Goal: Transaction & Acquisition: Purchase product/service

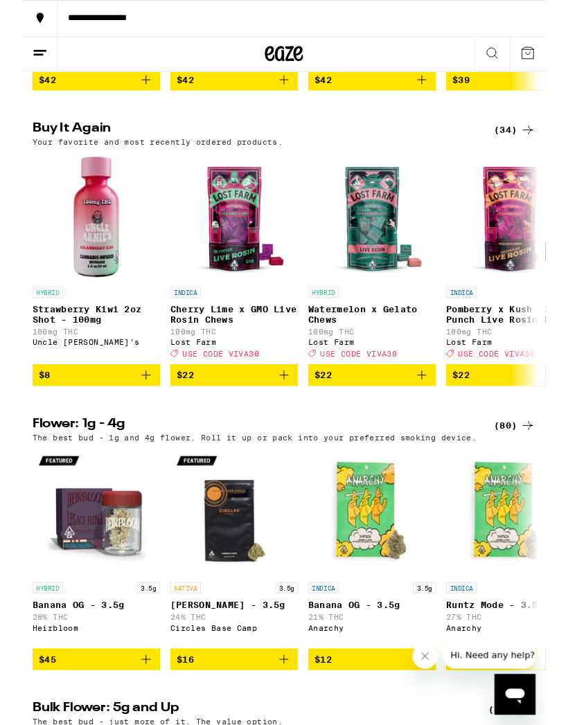
click at [278, 415] on icon "Add to bag" at bounding box center [284, 407] width 17 height 17
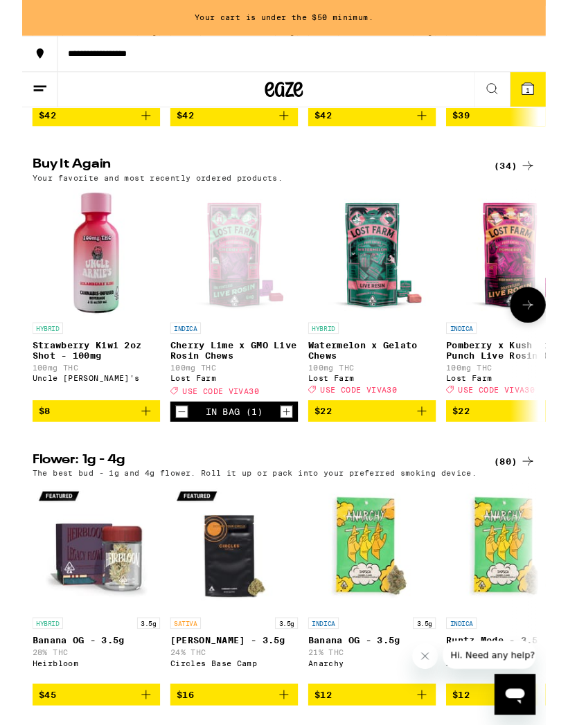
click at [418, 454] on span "$22" at bounding box center [379, 446] width 125 height 17
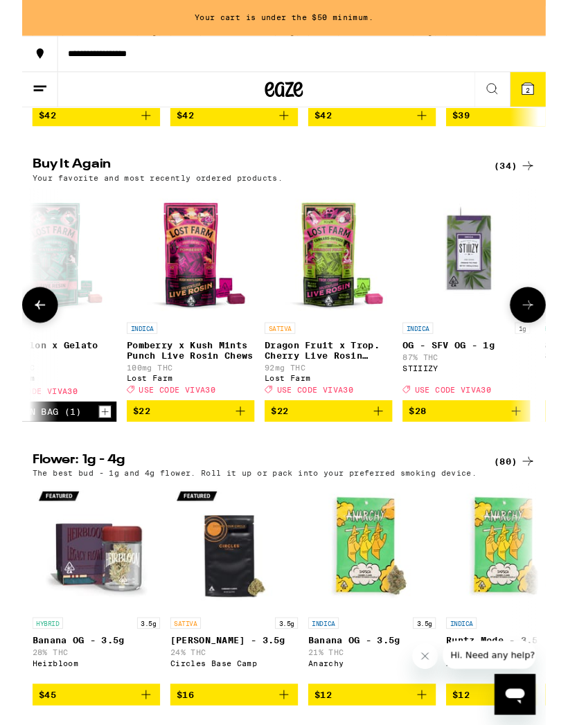
scroll to position [0, 349]
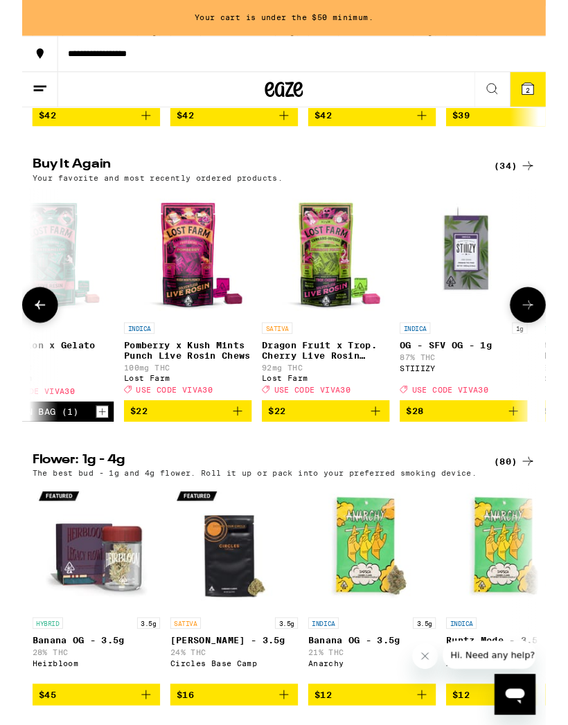
click at [235, 454] on icon "Add to bag" at bounding box center [234, 446] width 17 height 17
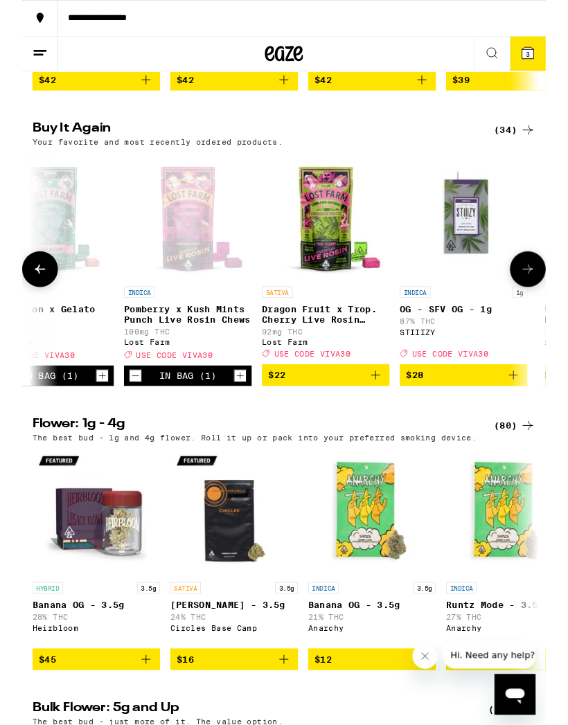
click at [379, 415] on icon "Add to bag" at bounding box center [383, 407] width 17 height 17
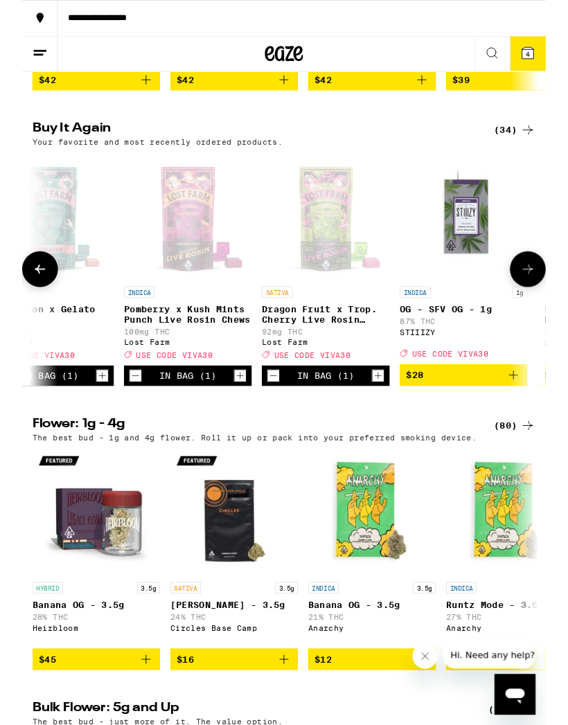
click at [553, 59] on icon at bounding box center [548, 57] width 12 height 12
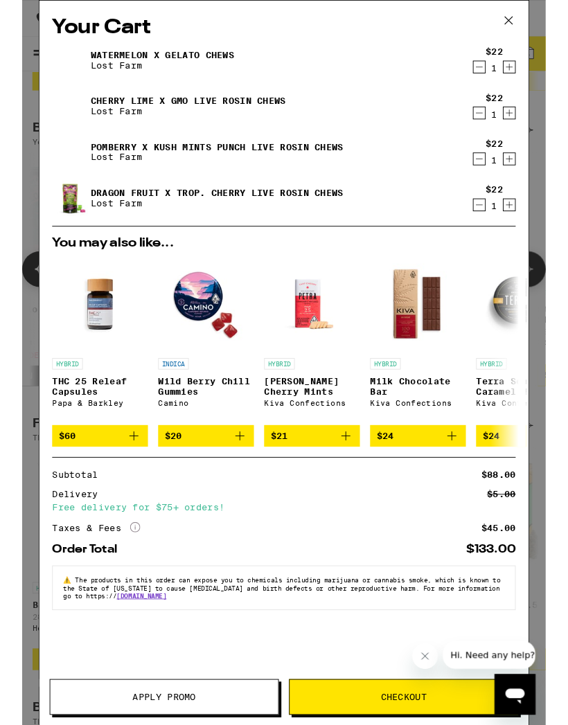
click at [533, 124] on icon "Increment" at bounding box center [528, 122] width 12 height 17
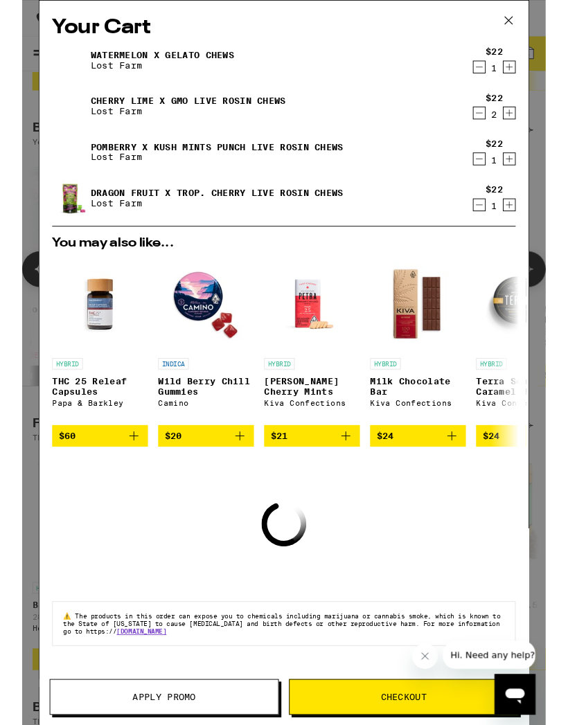
click at [534, 73] on icon "Increment" at bounding box center [528, 72] width 12 height 17
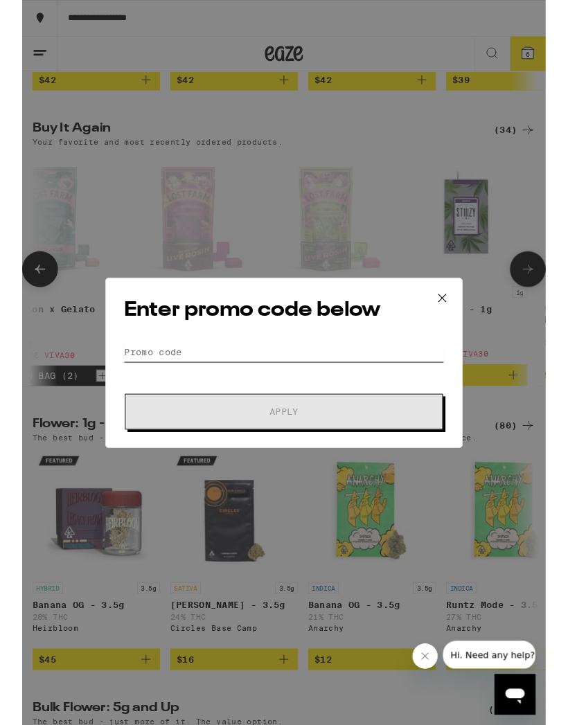
click at [236, 374] on input "Promo Code" at bounding box center [284, 382] width 348 height 21
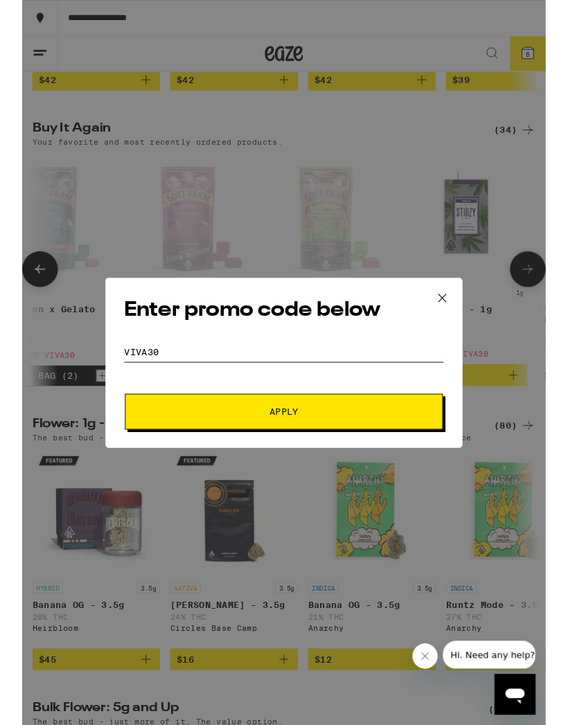
type input "Viva30"
click at [377, 444] on span "Apply" at bounding box center [283, 447] width 249 height 10
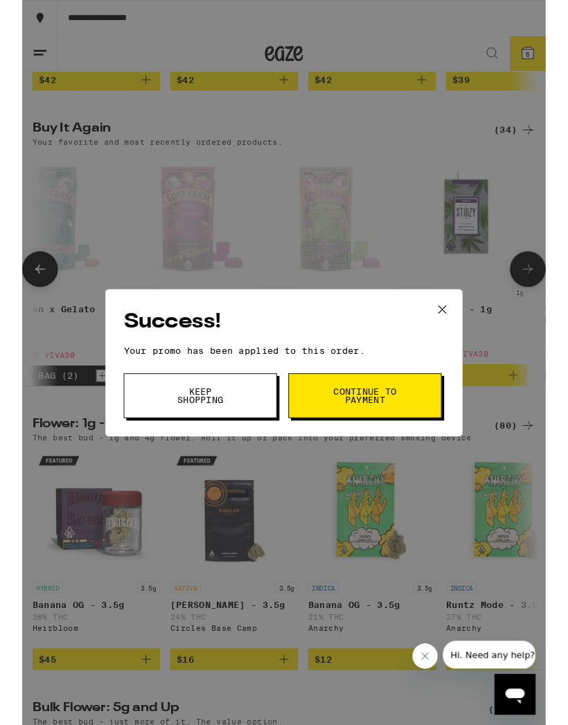
click at [242, 424] on button "Keep Shopping" at bounding box center [193, 429] width 166 height 48
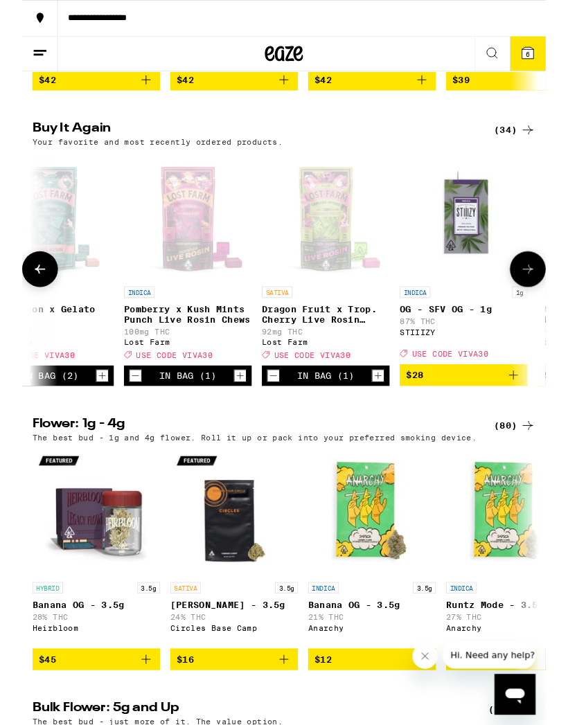
click at [548, 57] on span "6" at bounding box center [548, 59] width 4 height 8
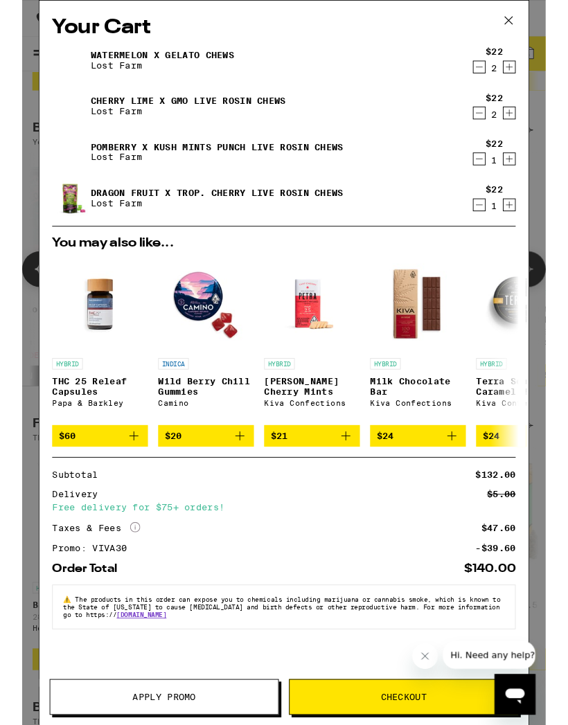
click at [528, 12] on icon at bounding box center [527, 22] width 21 height 21
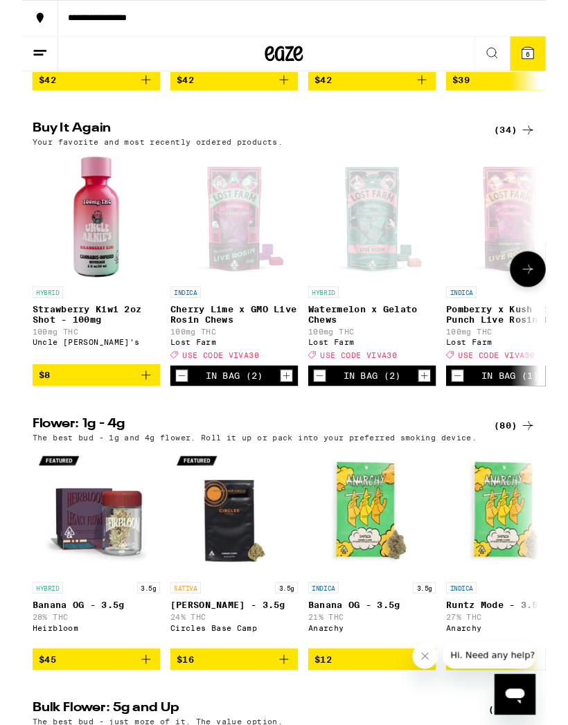
click at [94, 304] on img "Open page for Strawberry Kiwi 2oz Shot - 100mg from Uncle Arnie's" at bounding box center [80, 234] width 138 height 138
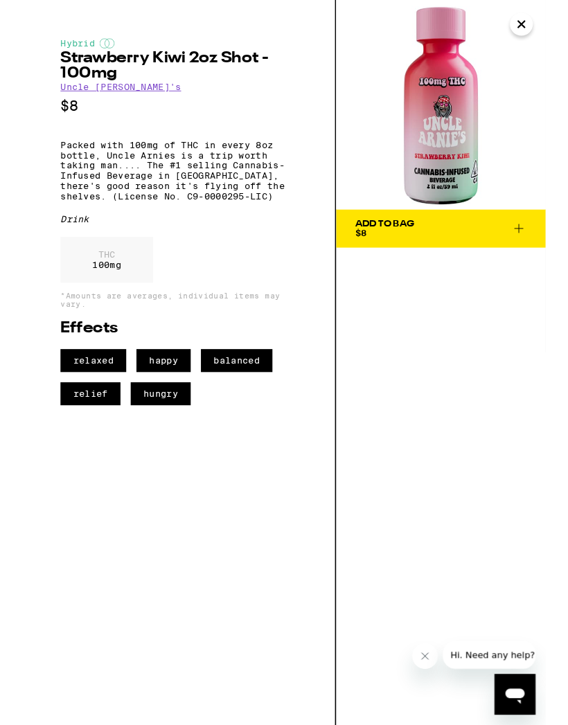
click at [540, 242] on icon at bounding box center [538, 248] width 17 height 17
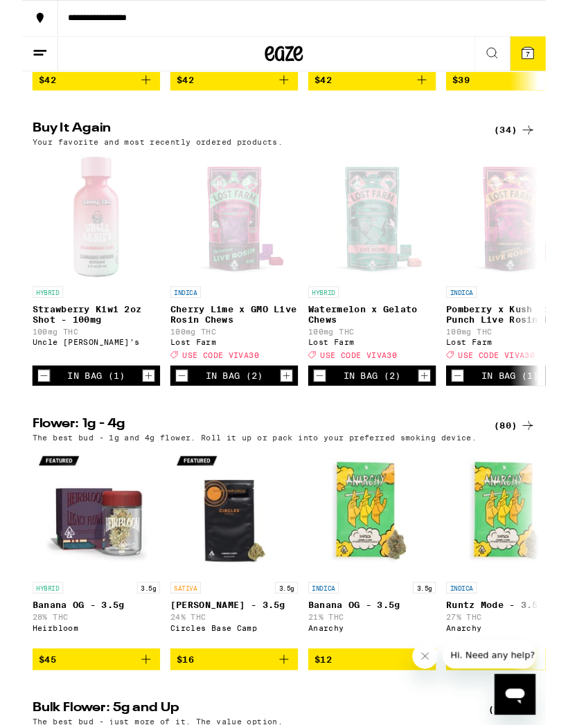
click at [550, 52] on icon at bounding box center [548, 57] width 12 height 12
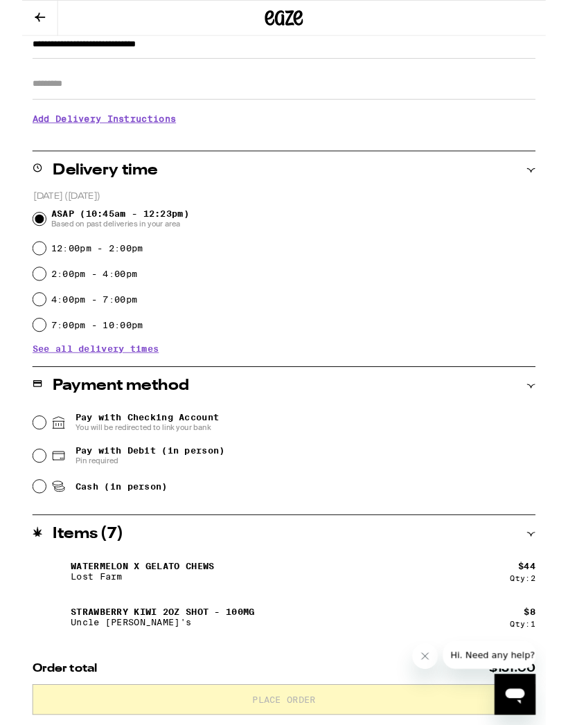
scroll to position [231, 0]
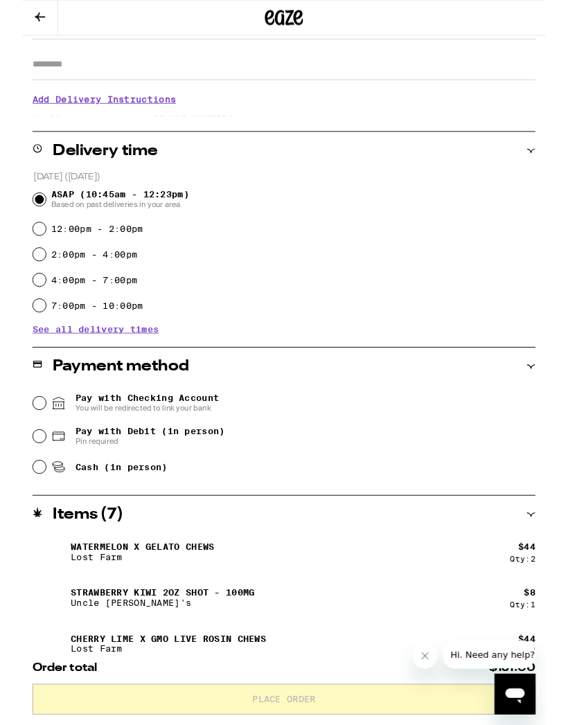
click at [21, 510] on input "Cash (in person)" at bounding box center [19, 507] width 14 height 14
radio input "true"
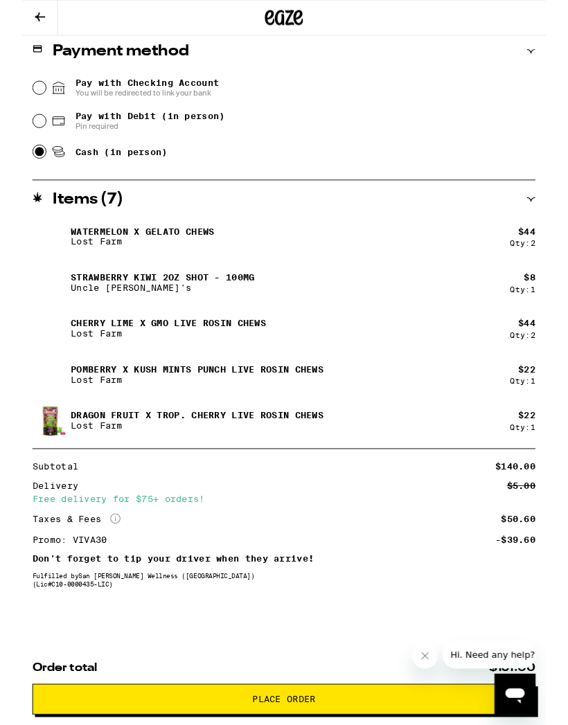
scroll to position [580, 0]
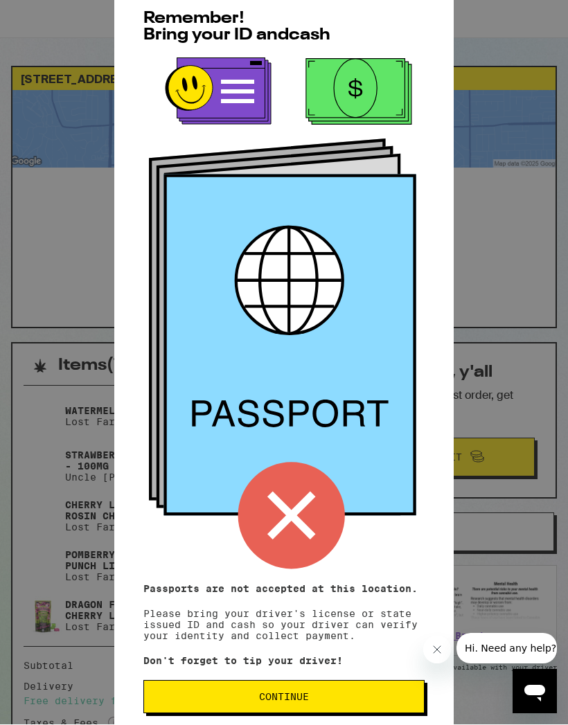
scroll to position [1, 0]
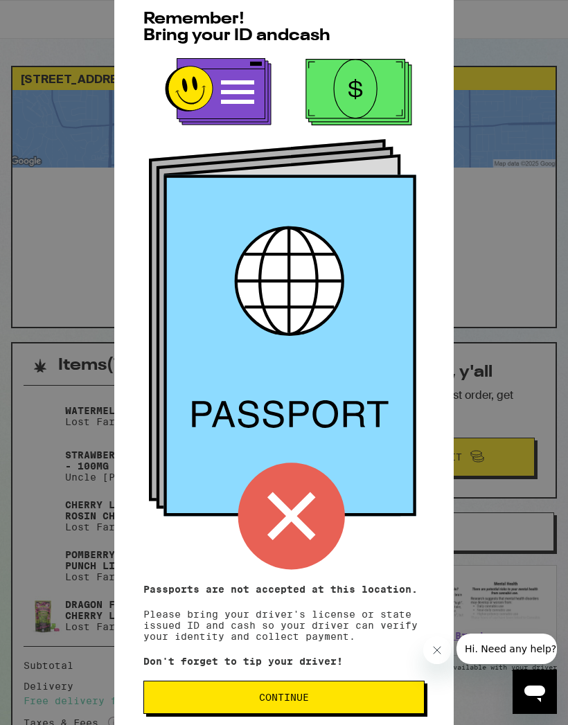
click at [390, 702] on span "Continue" at bounding box center [284, 697] width 258 height 10
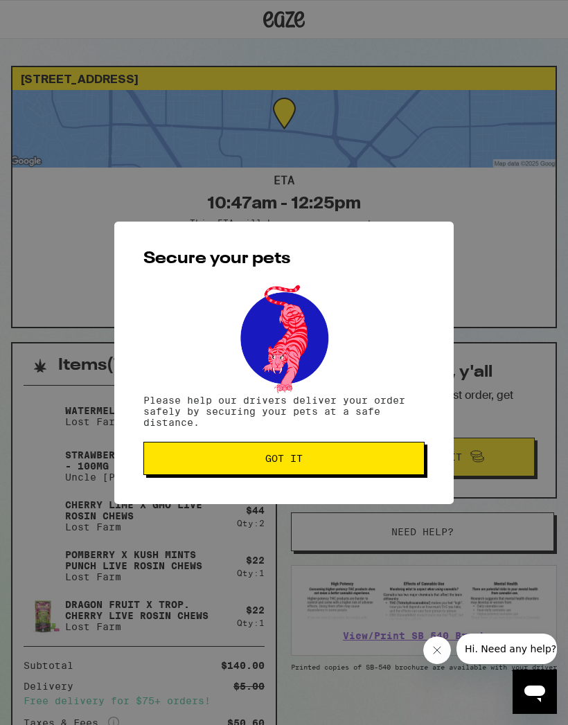
click at [406, 459] on span "Got it" at bounding box center [284, 458] width 258 height 10
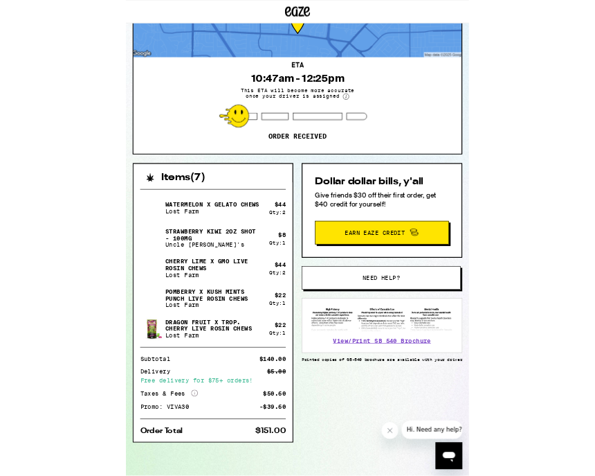
scroll to position [328, 0]
